Goal: Complete application form

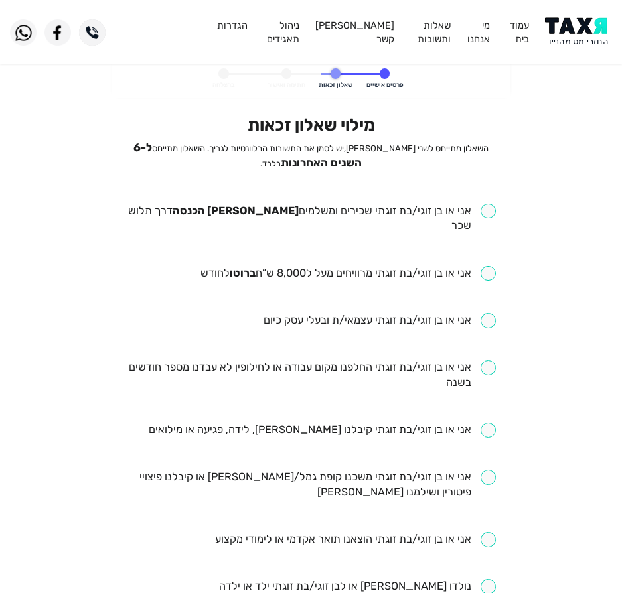
click at [255, 220] on ul "אני או בן זוגי/בת זוגתי שכירים ומשלמים [PERSON_NAME] הכנסה דרך תלוש שכר אני או …" at bounding box center [311, 588] width 370 height 768
click at [259, 217] on input "checkbox" at bounding box center [311, 219] width 370 height 31
checkbox input "true"
click at [252, 266] on input "checkbox" at bounding box center [347, 273] width 295 height 15
checkbox input "true"
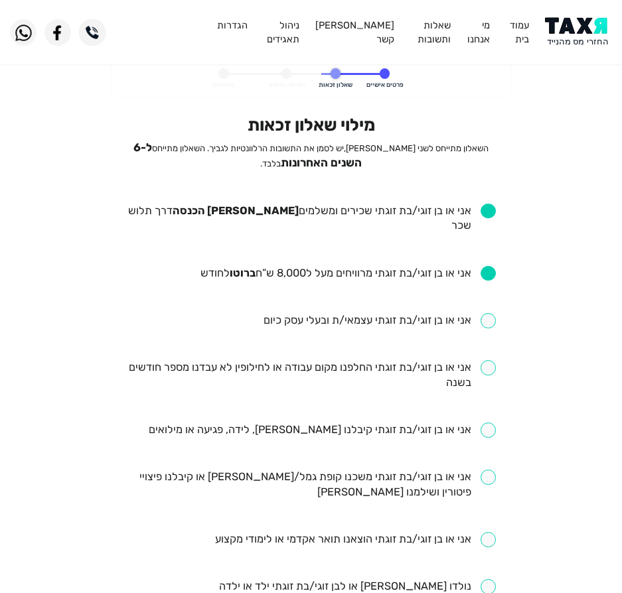
click at [300, 360] on input "checkbox" at bounding box center [311, 375] width 370 height 31
checkbox input "true"
click at [272, 423] on input "checkbox" at bounding box center [322, 430] width 347 height 15
checkbox input "true"
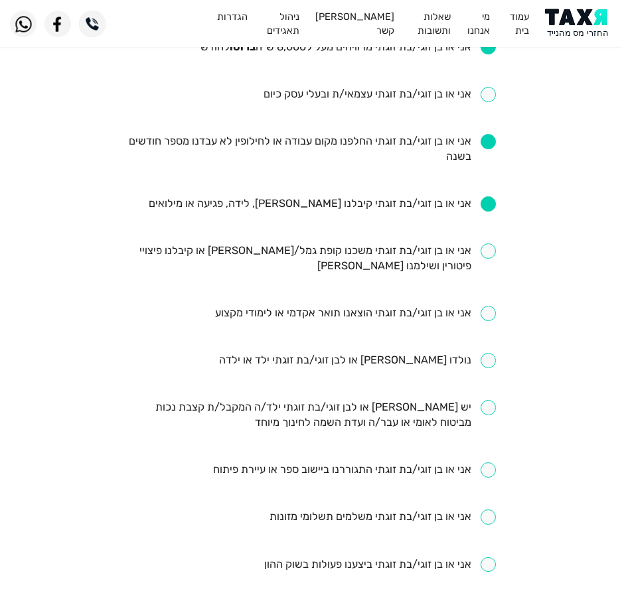
scroll to position [199, 0]
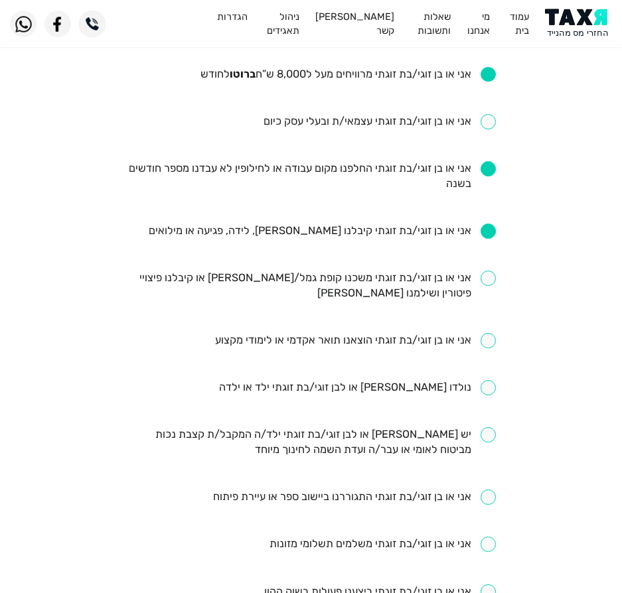
click at [335, 380] on input "checkbox" at bounding box center [357, 387] width 277 height 15
checkbox input "true"
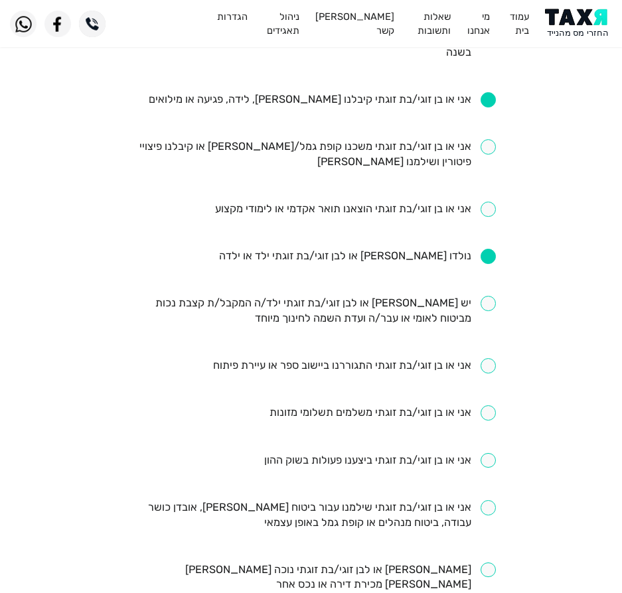
scroll to position [332, 0]
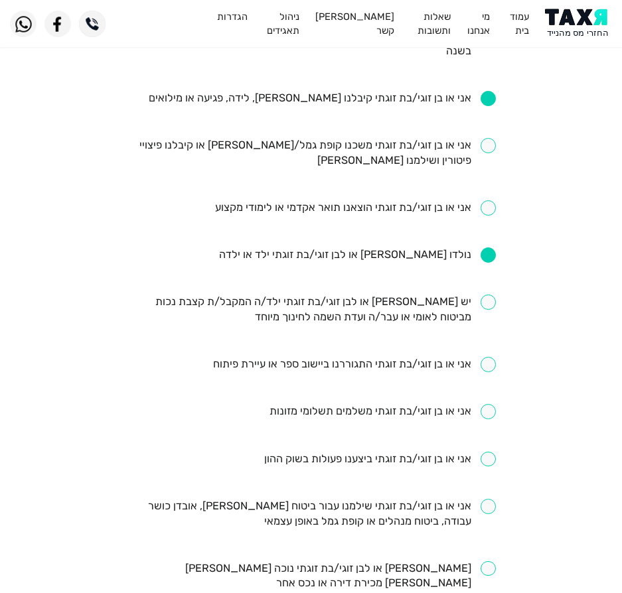
click at [418, 499] on input "checkbox" at bounding box center [311, 514] width 370 height 31
checkbox input "true"
click at [344, 452] on input "checkbox" at bounding box center [380, 459] width 232 height 15
checkbox input "true"
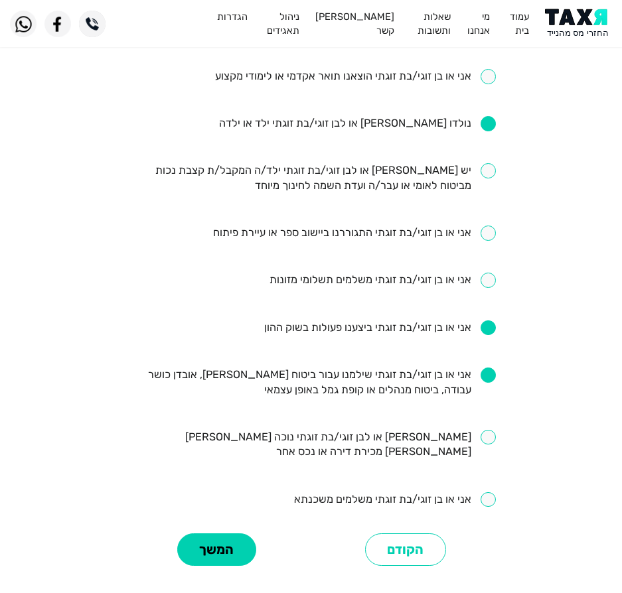
scroll to position [464, 0]
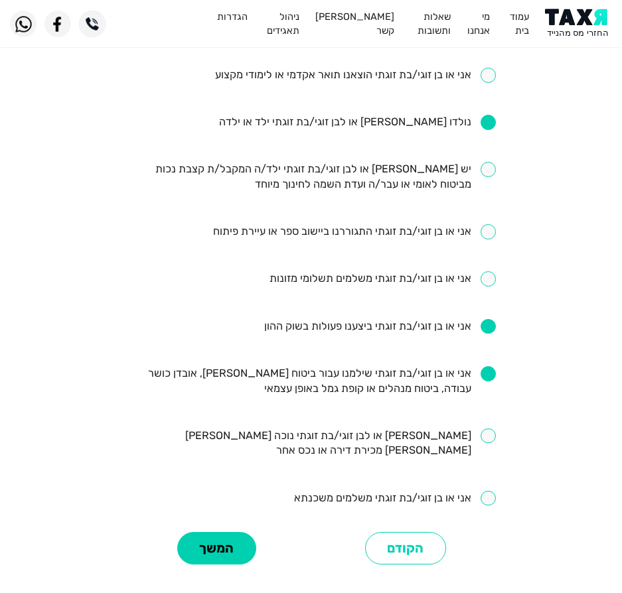
click at [358, 491] on input "checkbox" at bounding box center [395, 498] width 202 height 15
checkbox input "true"
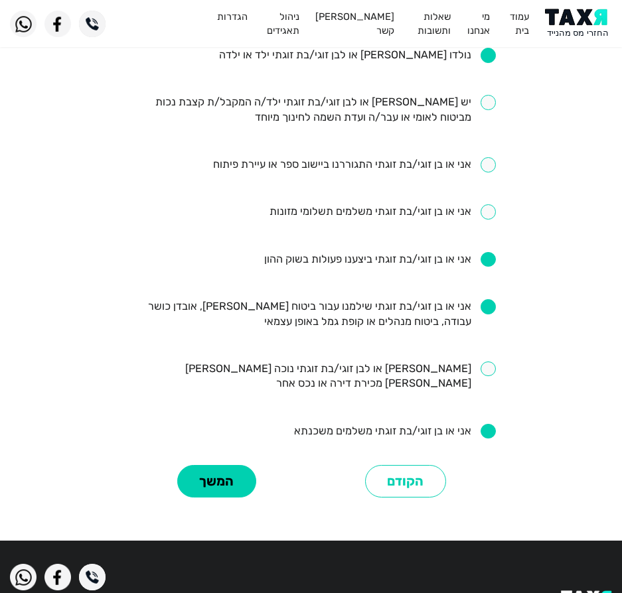
scroll to position [546, 0]
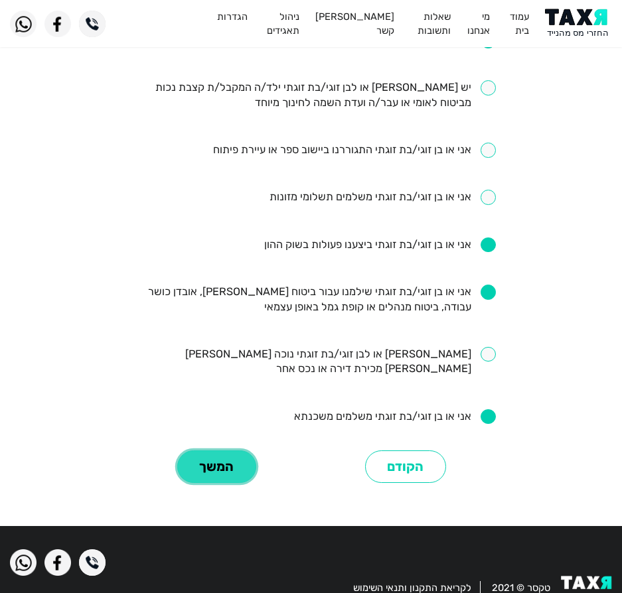
click at [240, 451] on button "המשך" at bounding box center [216, 467] width 79 height 33
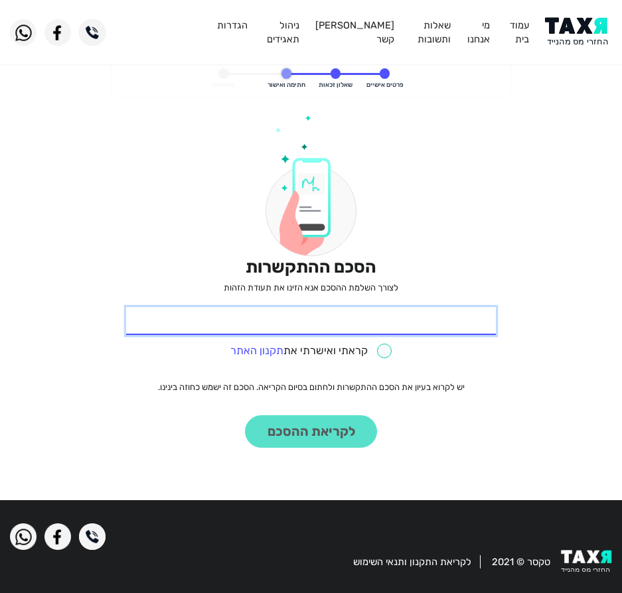
click at [333, 315] on input "* תעודת זהות" at bounding box center [311, 321] width 370 height 28
type input "203284294"
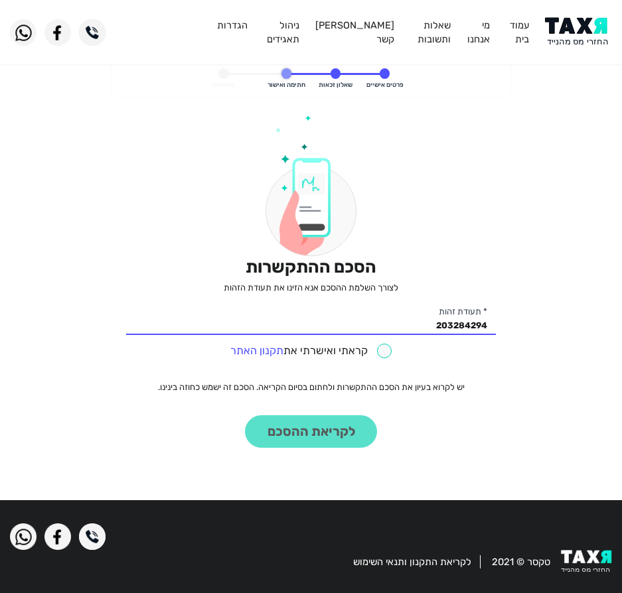
click at [332, 352] on input "checkbox" at bounding box center [311, 351] width 162 height 15
checkbox input "true"
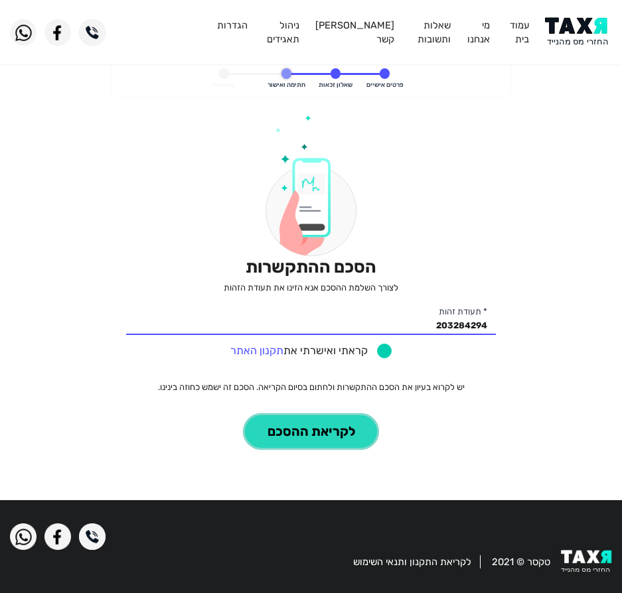
click at [319, 441] on button "לקריאת ההסכם" at bounding box center [311, 431] width 132 height 33
